Goal: Task Accomplishment & Management: Manage account settings

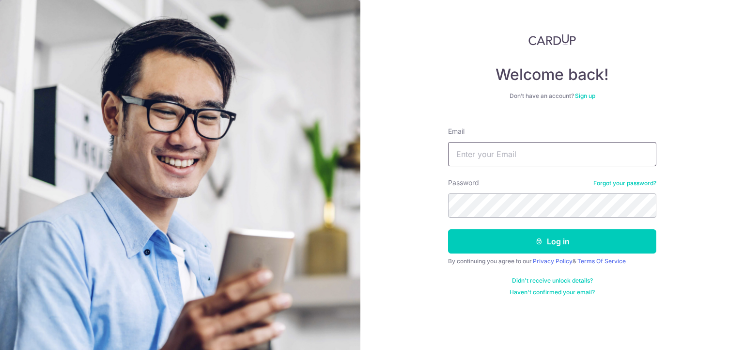
click at [504, 159] on input "Email" at bounding box center [552, 154] width 208 height 24
click at [475, 155] on input "ji" at bounding box center [552, 154] width 208 height 24
type input "[EMAIL_ADDRESS][DOMAIN_NAME]"
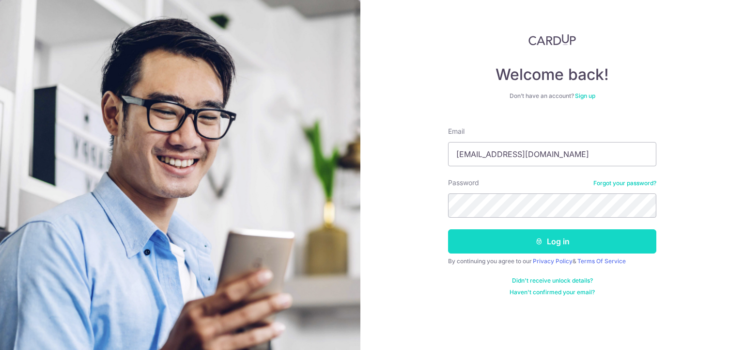
click at [523, 247] on button "Log in" at bounding box center [552, 241] width 208 height 24
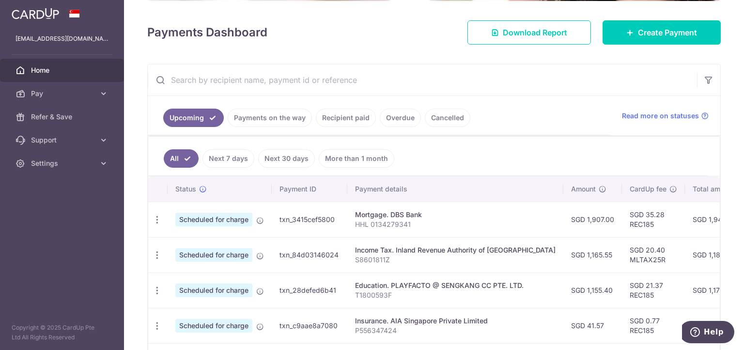
scroll to position [122, 0]
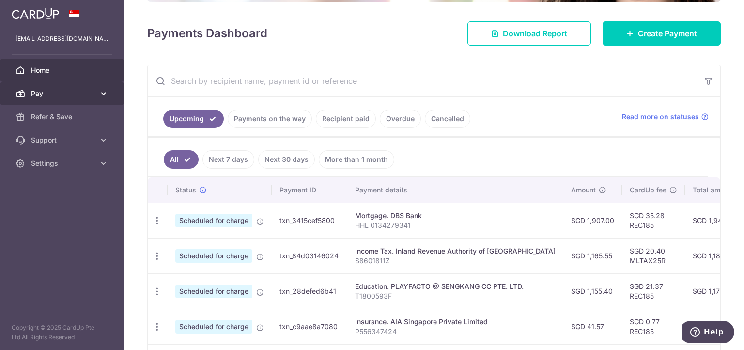
click at [102, 94] on icon at bounding box center [104, 94] width 10 height 10
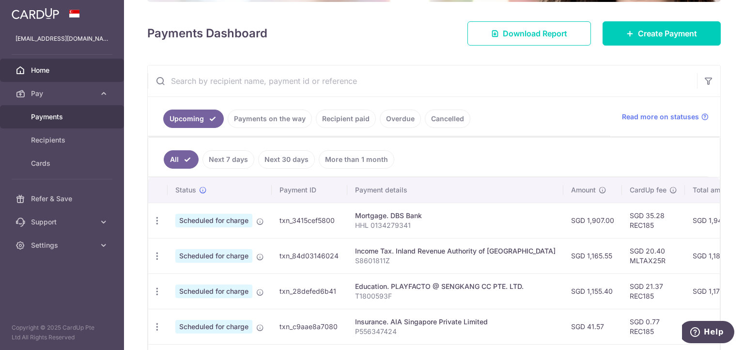
click at [76, 118] on span "Payments" at bounding box center [63, 117] width 64 height 10
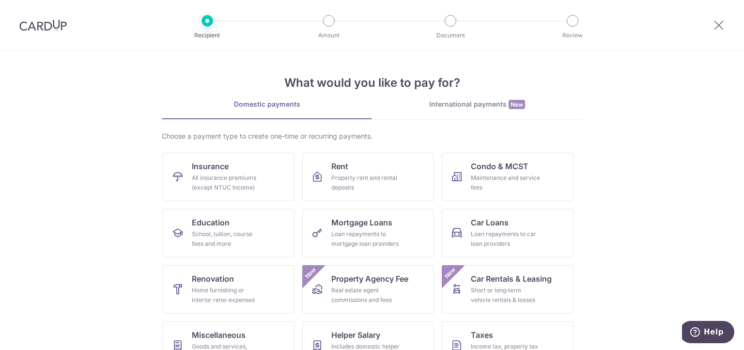
click at [49, 27] on img at bounding box center [42, 25] width 47 height 12
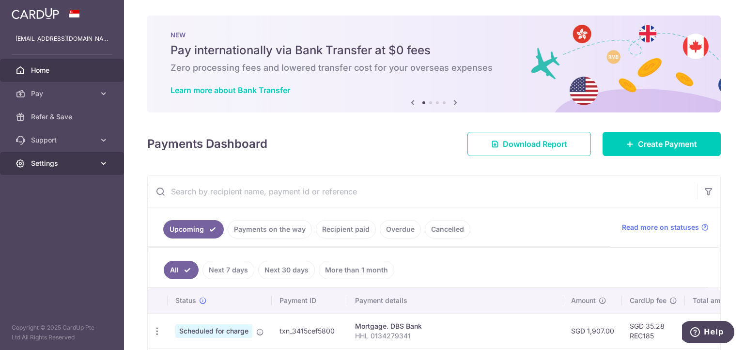
click at [68, 165] on span "Settings" at bounding box center [63, 163] width 64 height 10
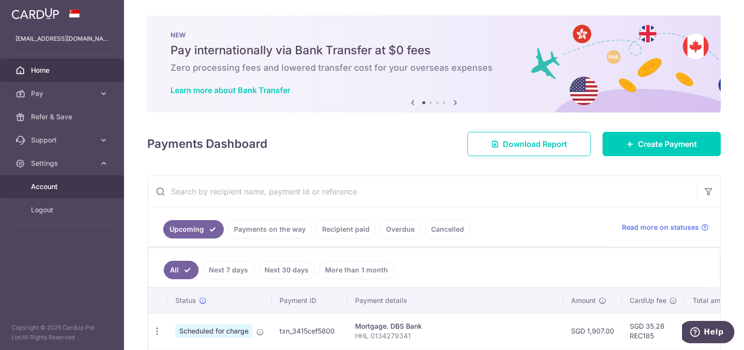
click at [81, 179] on link "Account" at bounding box center [62, 186] width 124 height 23
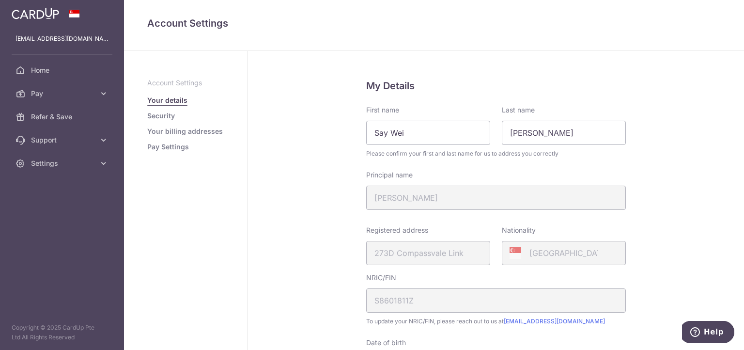
click at [188, 143] on li "Pay Settings" at bounding box center [185, 147] width 77 height 10
click at [181, 148] on link "Pay Settings" at bounding box center [168, 147] width 42 height 10
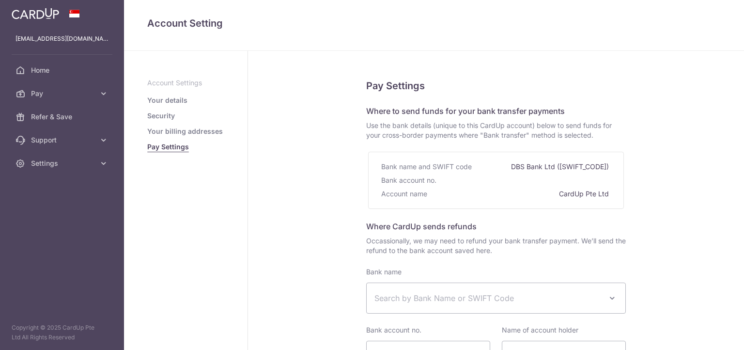
select select
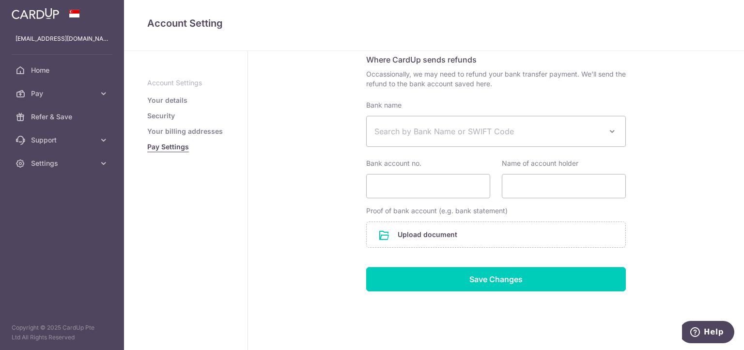
scroll to position [180, 0]
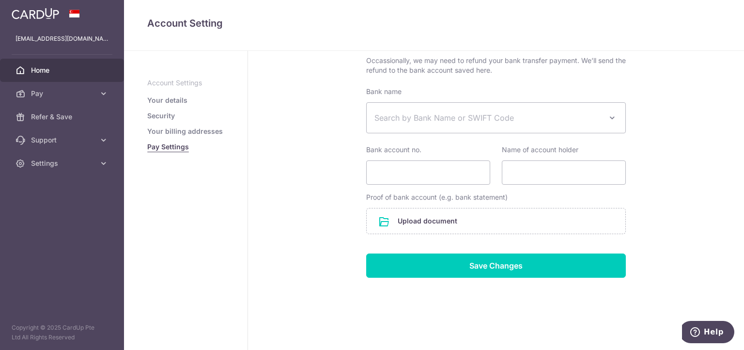
click at [59, 64] on link "Home" at bounding box center [62, 70] width 124 height 23
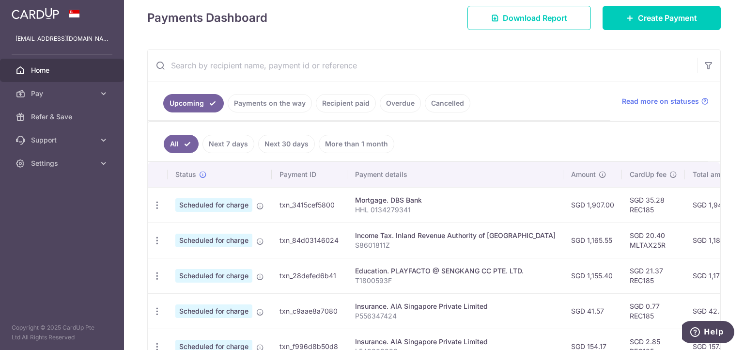
scroll to position [139, 0]
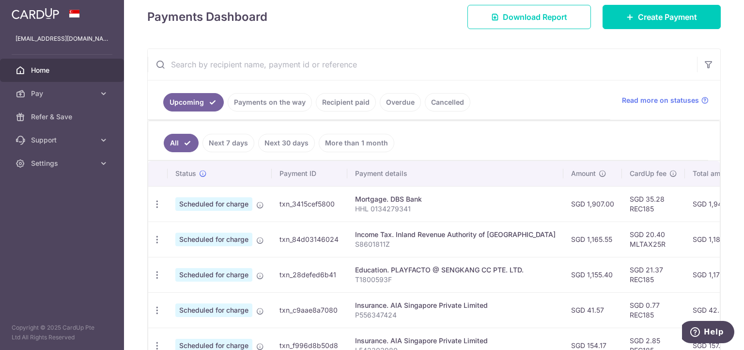
click at [563, 203] on td "SGD 1,907.00" at bounding box center [592, 203] width 59 height 35
click at [272, 146] on link "Next 30 days" at bounding box center [286, 143] width 57 height 18
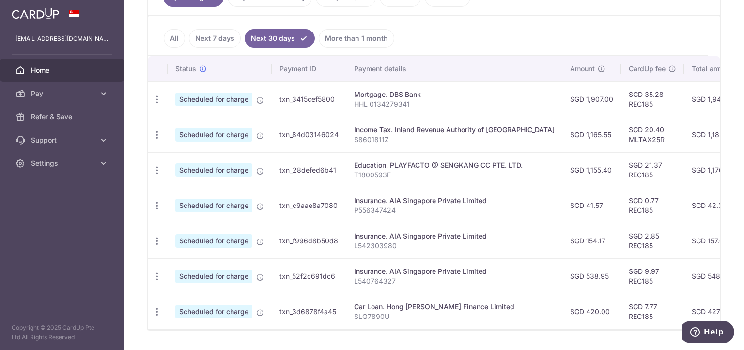
scroll to position [236, 0]
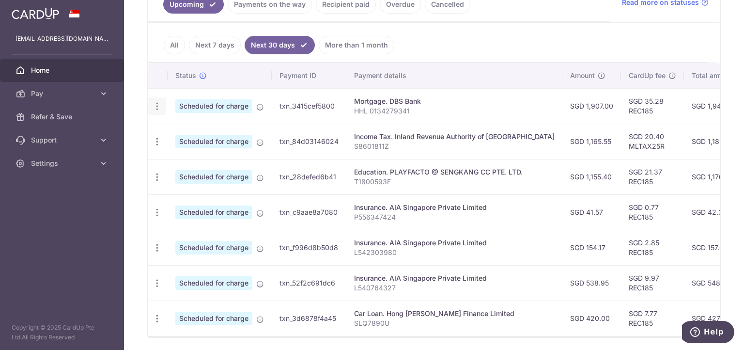
click at [160, 103] on icon "button" at bounding box center [157, 106] width 10 height 10
click at [187, 128] on span "Update payment" at bounding box center [209, 133] width 66 height 12
radio input "true"
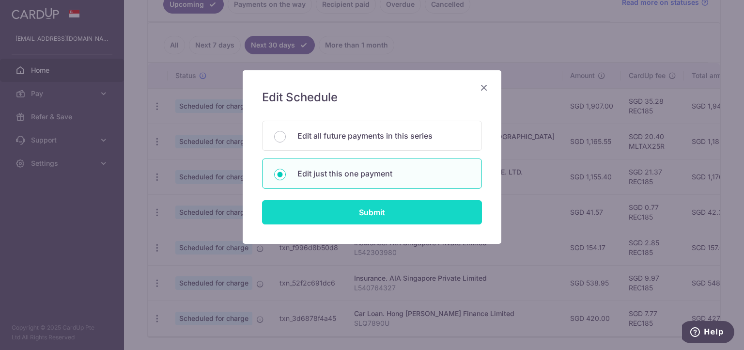
click at [332, 216] on input "Submit" at bounding box center [372, 212] width 220 height 24
radio input "true"
type input "1,907.00"
type input "15/10/2025"
type input "HHL 0134279341"
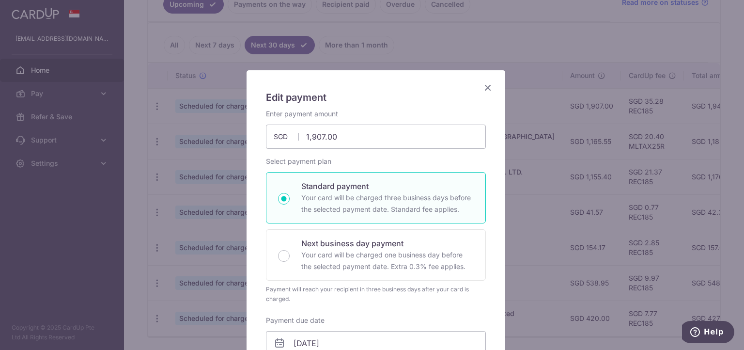
type input "REC185"
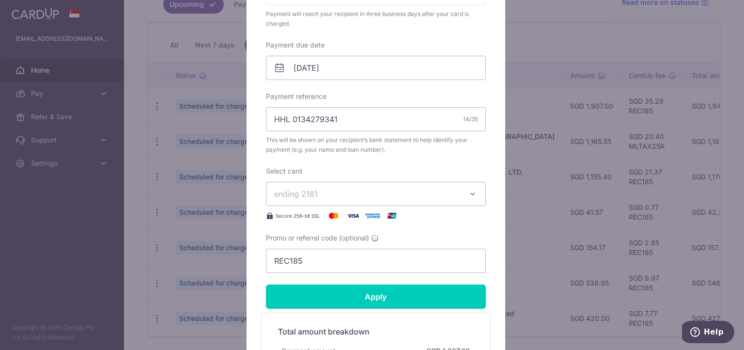
scroll to position [283, 0]
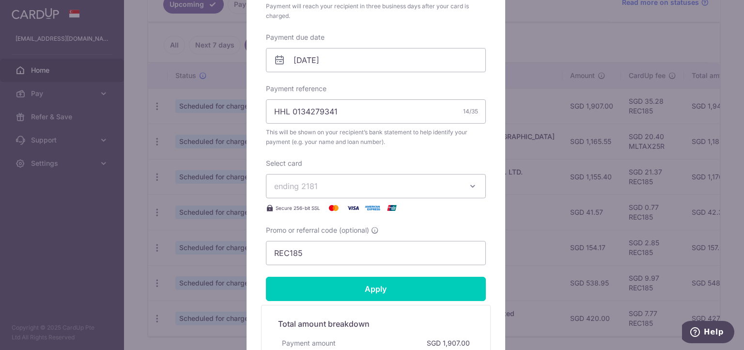
click at [424, 188] on span "ending 2181" at bounding box center [367, 186] width 186 height 12
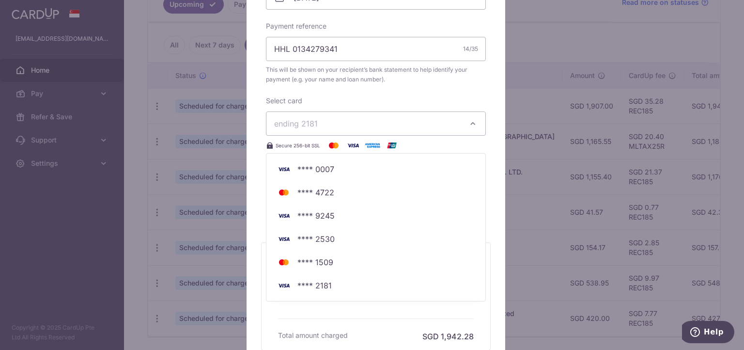
scroll to position [342, 0]
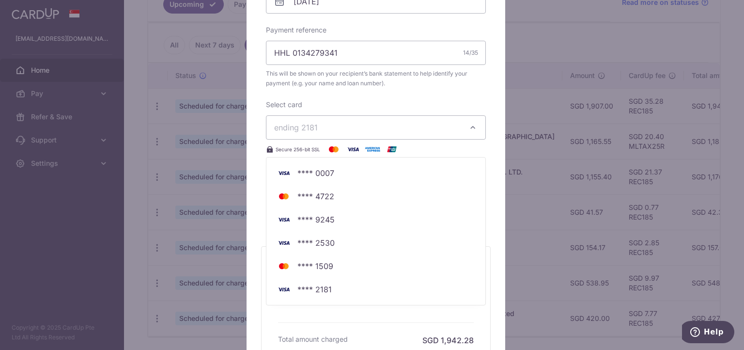
click at [565, 33] on div "Edit payment By clicking apply, you will make changes to all payments to DBS Ba…" at bounding box center [372, 175] width 744 height 350
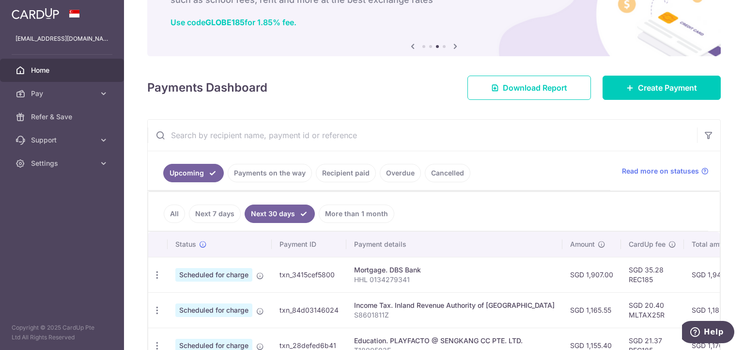
scroll to position [0, 0]
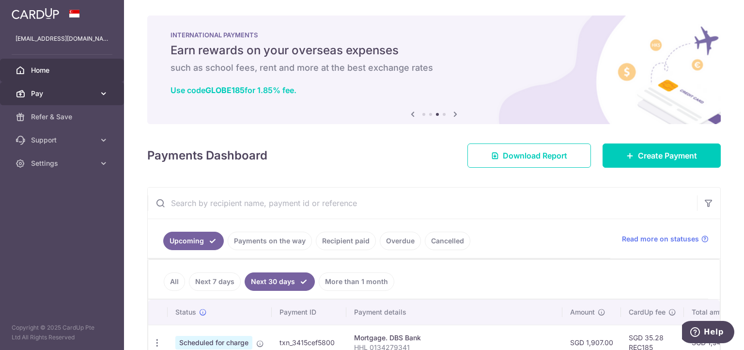
click at [73, 91] on span "Pay" at bounding box center [63, 94] width 64 height 10
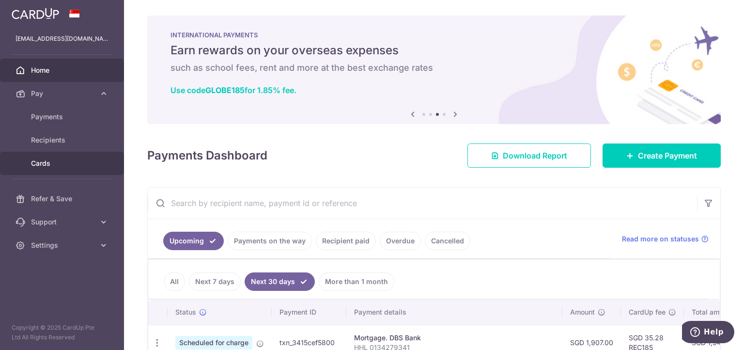
click at [54, 159] on span "Cards" at bounding box center [63, 163] width 64 height 10
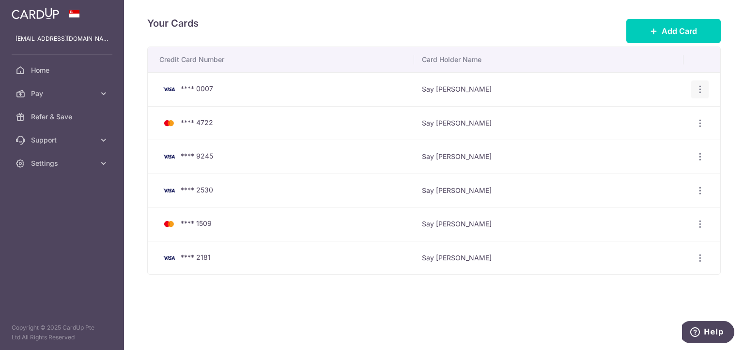
click at [701, 90] on icon "button" at bounding box center [700, 89] width 10 height 10
click at [659, 138] on span "Delete" at bounding box center [668, 140] width 66 height 12
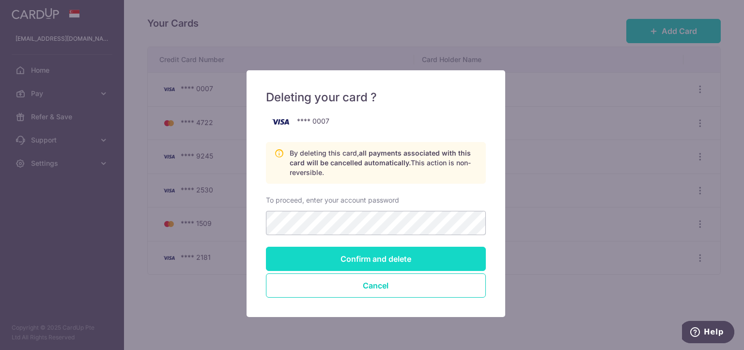
click at [388, 262] on input "Confirm and delete" at bounding box center [376, 259] width 220 height 24
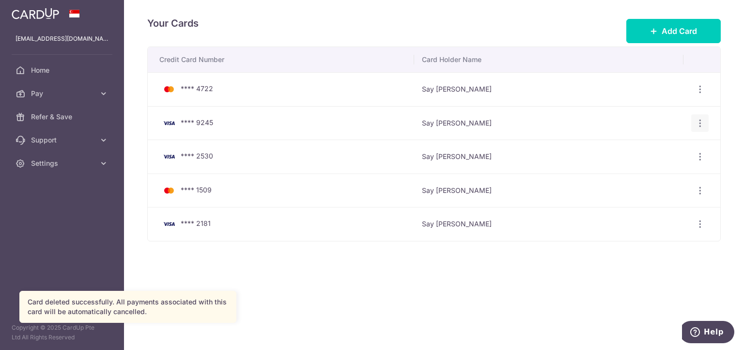
click at [698, 122] on icon "button" at bounding box center [700, 123] width 10 height 10
click at [646, 173] on span "Delete" at bounding box center [668, 173] width 66 height 12
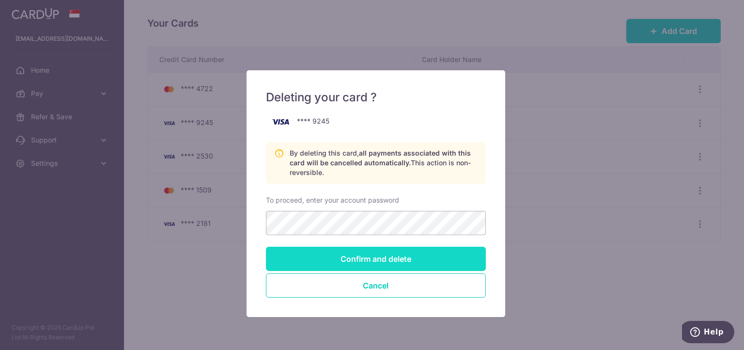
click at [389, 259] on input "Confirm and delete" at bounding box center [376, 259] width 220 height 24
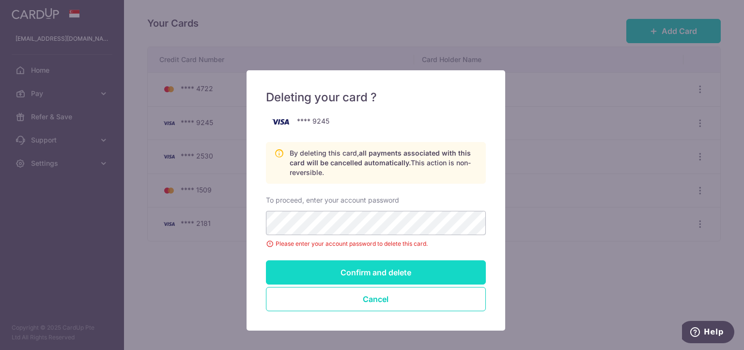
click at [389, 278] on input "Confirm and delete" at bounding box center [376, 272] width 220 height 24
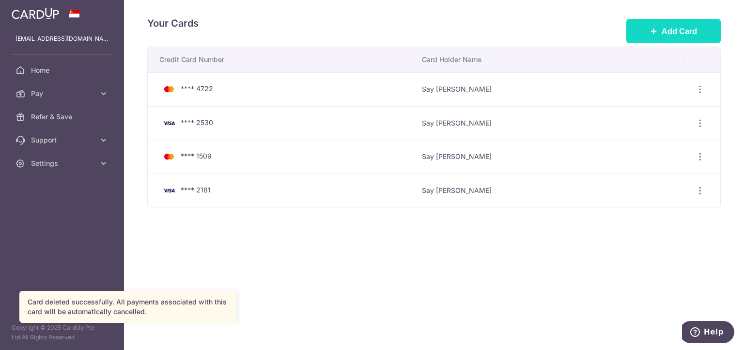
click at [673, 35] on span "Add Card" at bounding box center [679, 31] width 35 height 12
